Goal: Task Accomplishment & Management: Complete application form

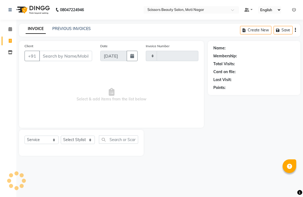
select select "service"
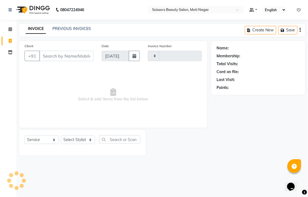
type input "3203"
select select "7057"
click at [50, 61] on input "Client" at bounding box center [66, 56] width 54 height 10
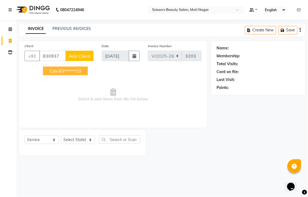
click at [81, 74] on ngb-highlight "83******23" at bounding box center [70, 70] width 22 height 5
type input "83******23"
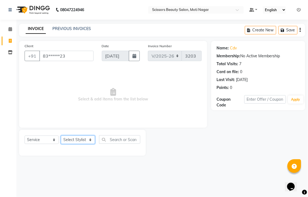
click at [86, 144] on select "Select Stylist Arman [PERSON_NAME] [PERSON_NAME] [PERSON_NAME] Sir Staff" at bounding box center [78, 140] width 34 height 8
select select "89632"
click at [63, 144] on select "Select Stylist Arman [PERSON_NAME] [PERSON_NAME] [PERSON_NAME] Sir Staff" at bounding box center [78, 140] width 34 height 8
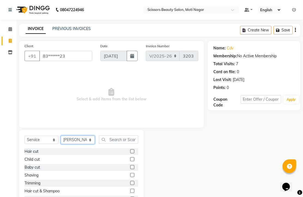
scroll to position [30, 0]
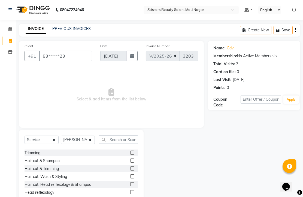
click at [130, 170] on label at bounding box center [132, 168] width 4 height 4
click at [130, 170] on input "checkbox" at bounding box center [132, 169] width 4 height 4
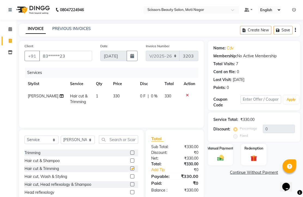
checkbox input "false"
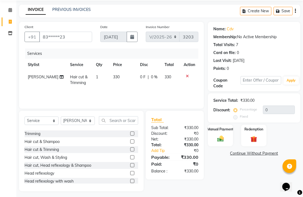
scroll to position [43, 0]
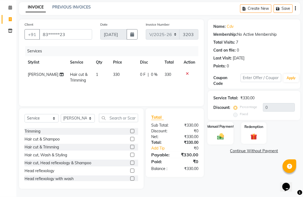
click at [220, 135] on img at bounding box center [220, 136] width 11 height 8
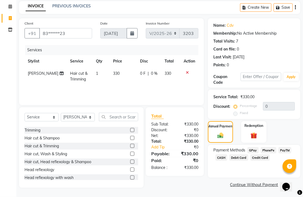
scroll to position [44, 0]
click at [274, 149] on span "PhonePe" at bounding box center [269, 150] width 16 height 6
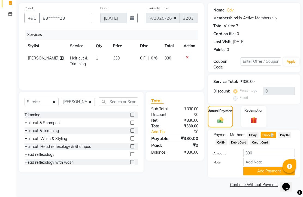
scroll to position [68, 0]
click at [268, 167] on button "Add Payment" at bounding box center [270, 171] width 52 height 8
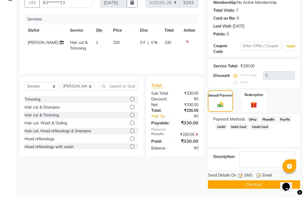
scroll to position [83, 0]
click at [261, 173] on label at bounding box center [259, 175] width 4 height 4
click at [260, 174] on input "checkbox" at bounding box center [259, 176] width 4 height 4
checkbox input "false"
click at [260, 180] on button "Checkout" at bounding box center [254, 184] width 92 height 8
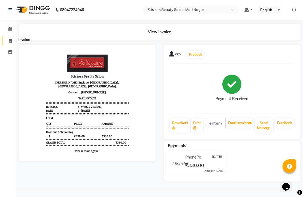
click at [8, 39] on span at bounding box center [10, 41] width 10 height 6
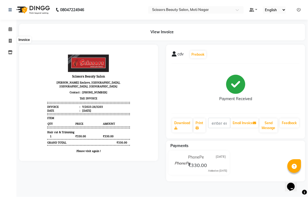
select select "service"
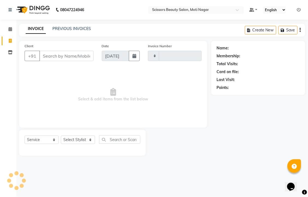
type input "3204"
select select "7057"
click at [53, 61] on input "Client" at bounding box center [66, 56] width 54 height 10
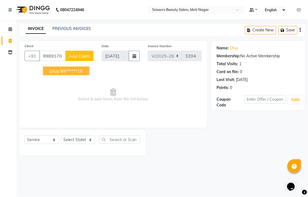
click at [79, 74] on ngb-highlight "99******15" at bounding box center [72, 70] width 22 height 5
type input "99******15"
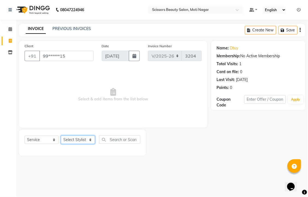
click at [86, 144] on select "Select Stylist Arman [PERSON_NAME] [PERSON_NAME] [PERSON_NAME] Sir Staff" at bounding box center [78, 140] width 34 height 8
select select "78710"
click at [63, 144] on select "Select Stylist Arman [PERSON_NAME] [PERSON_NAME] [PERSON_NAME] Sir Staff" at bounding box center [78, 140] width 34 height 8
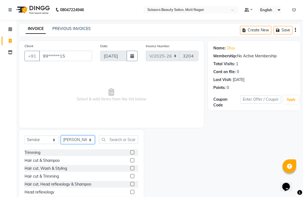
scroll to position [61, 0]
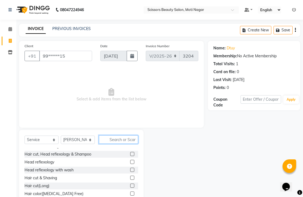
click at [119, 144] on input "text" at bounding box center [118, 139] width 39 height 8
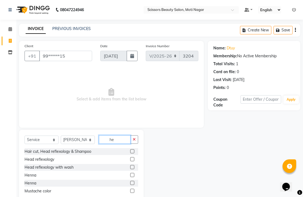
scroll to position [0, 0]
type input "he"
click at [130, 161] on label at bounding box center [132, 159] width 4 height 4
click at [130, 161] on input "checkbox" at bounding box center [132, 160] width 4 height 4
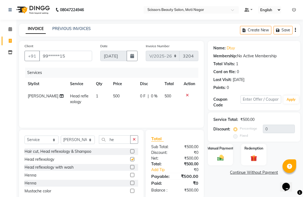
checkbox input "false"
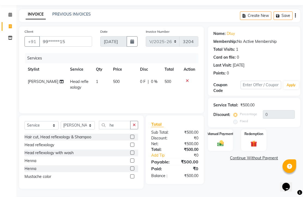
scroll to position [43, 0]
click at [221, 139] on img at bounding box center [220, 143] width 11 height 8
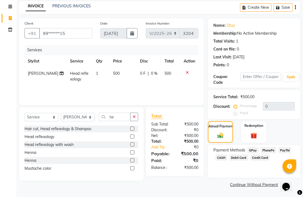
scroll to position [44, 0]
click at [275, 148] on span "PhonePe" at bounding box center [269, 150] width 16 height 6
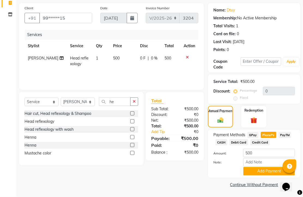
scroll to position [68, 0]
click at [277, 168] on button "Add Payment" at bounding box center [270, 171] width 52 height 8
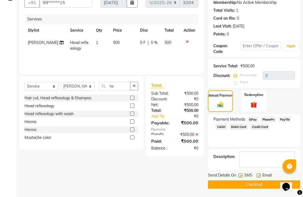
scroll to position [83, 0]
click at [260, 173] on label at bounding box center [259, 175] width 4 height 4
click at [260, 174] on input "checkbox" at bounding box center [259, 176] width 4 height 4
checkbox input "false"
click at [264, 184] on button "Checkout" at bounding box center [254, 184] width 92 height 8
